Goal: Check status

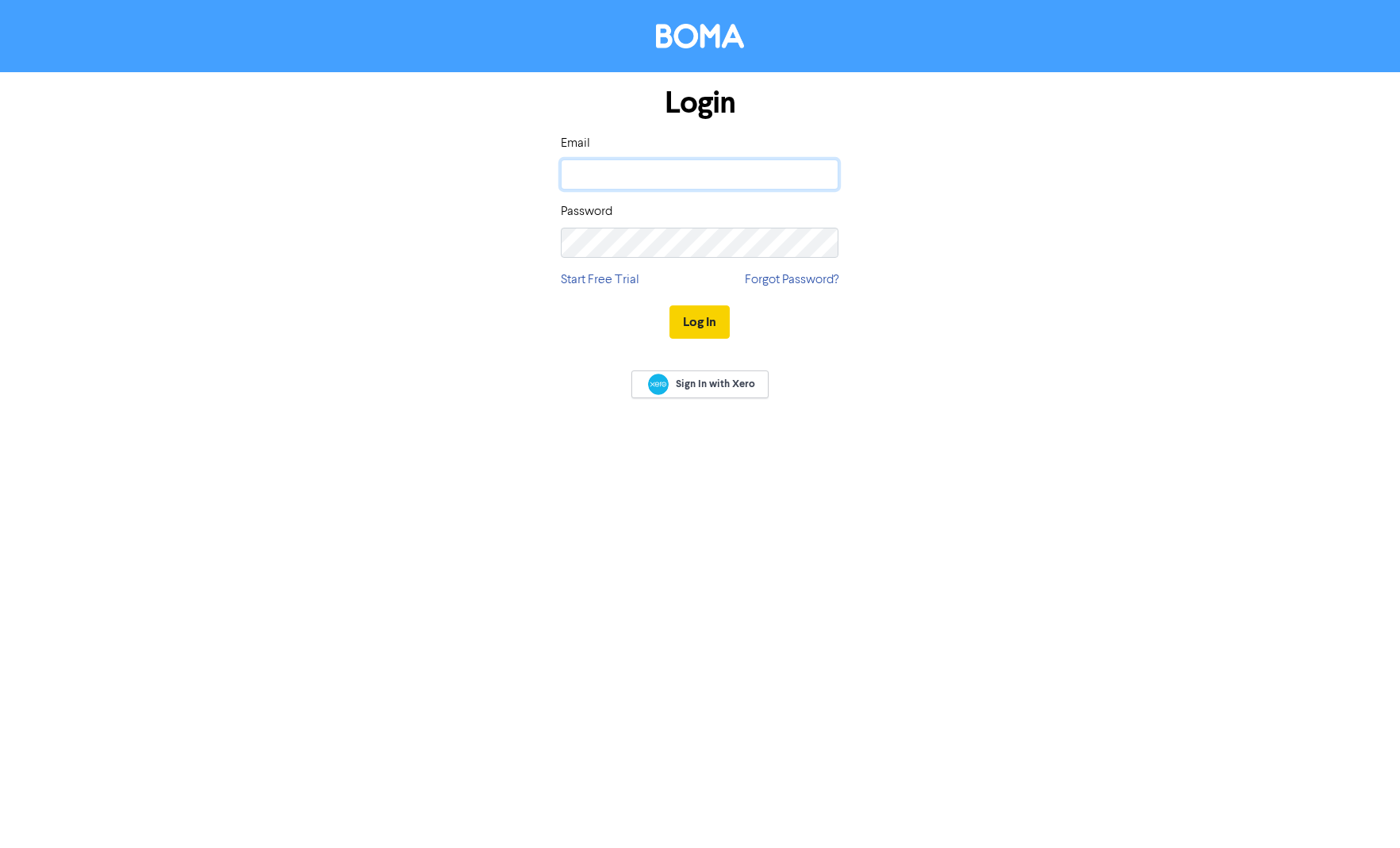
type input "[PERSON_NAME][EMAIL_ADDRESS][PERSON_NAME][DOMAIN_NAME]"
click at [686, 316] on button "Log In" at bounding box center [700, 322] width 60 height 33
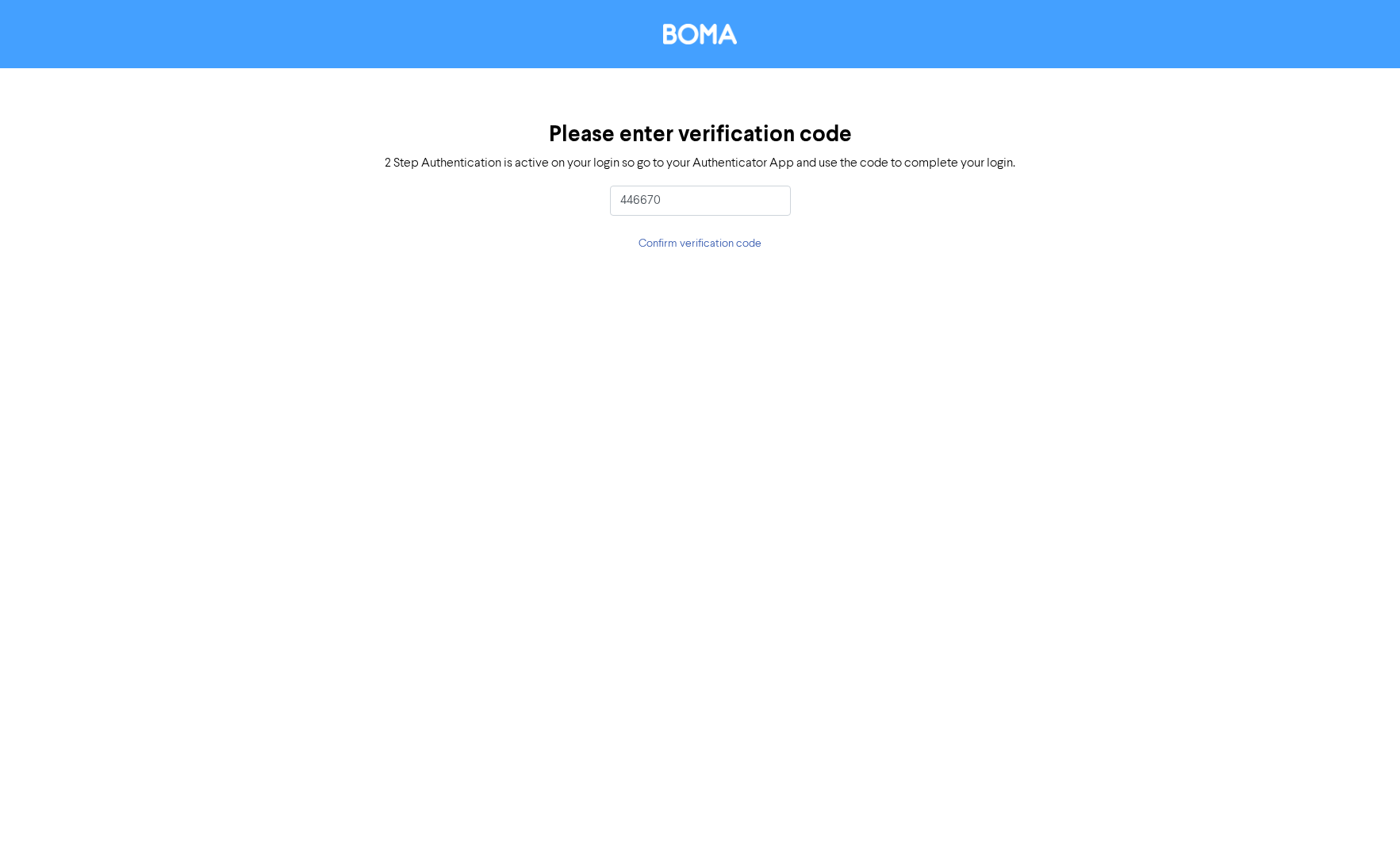
type input "446670"
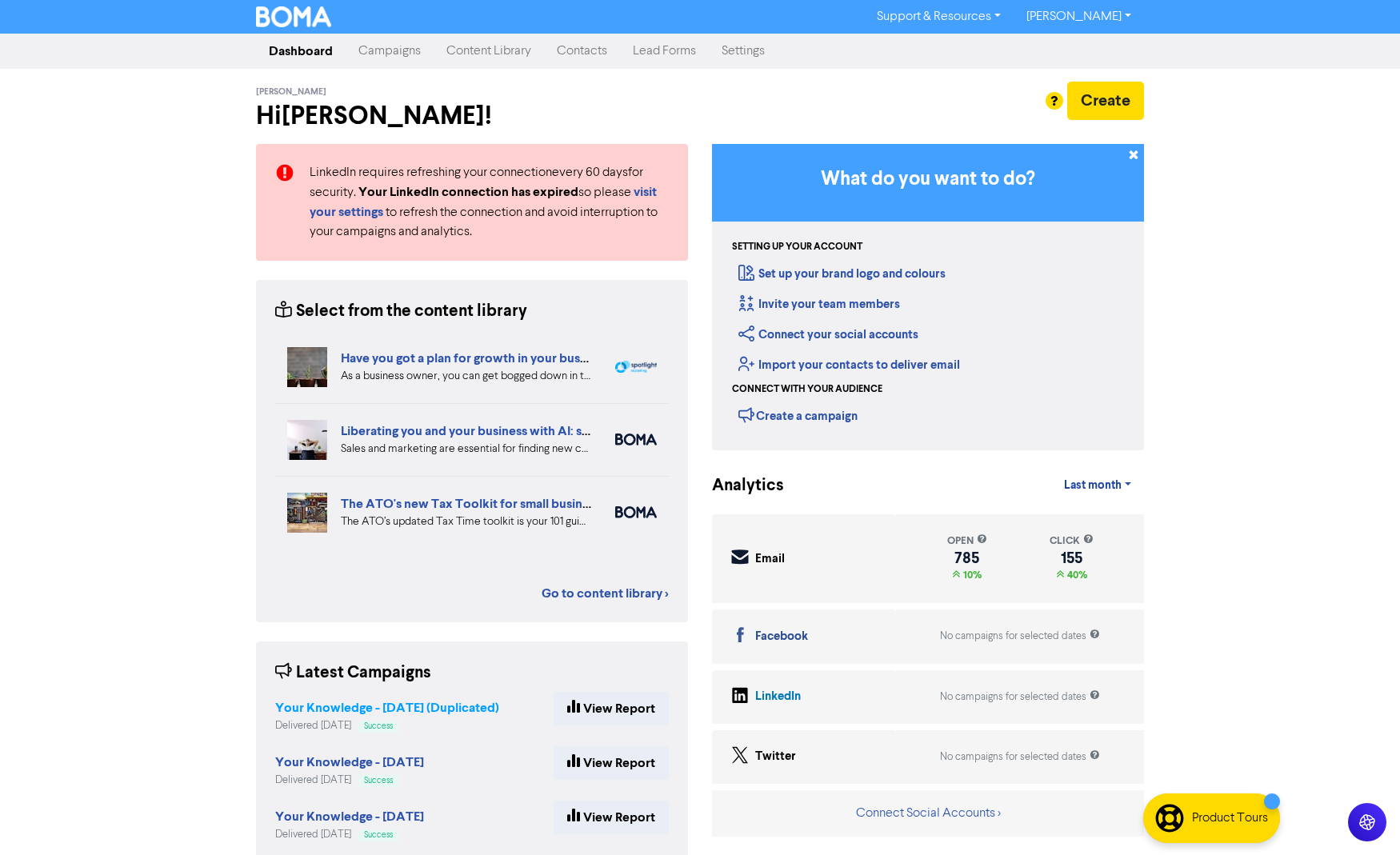
click at [383, 708] on strong "Your Knowledge - [DATE] (Duplicated)" at bounding box center [387, 708] width 224 height 16
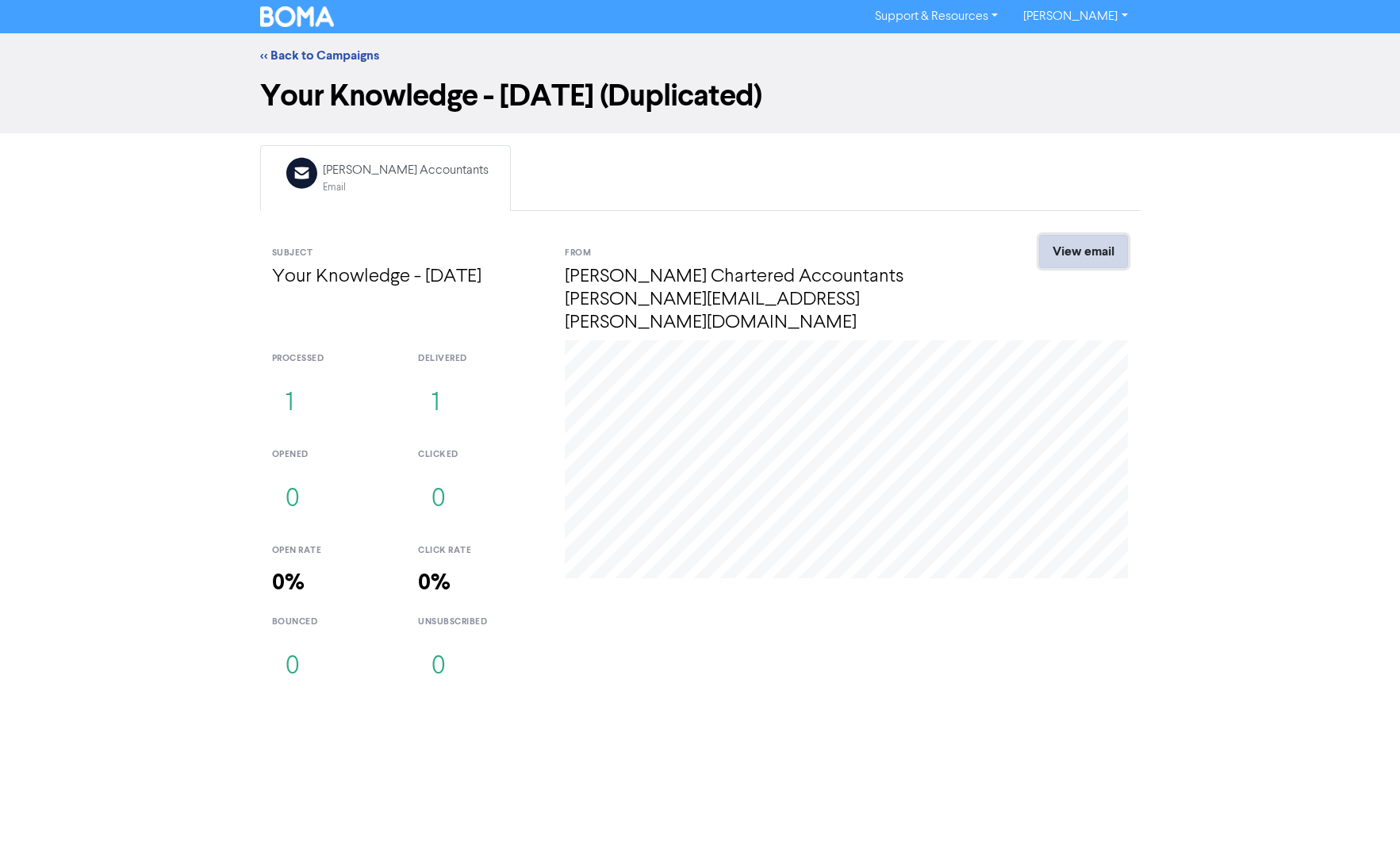
click at [1092, 247] on link "View email" at bounding box center [1084, 251] width 89 height 33
